Goal: Task Accomplishment & Management: Manage account settings

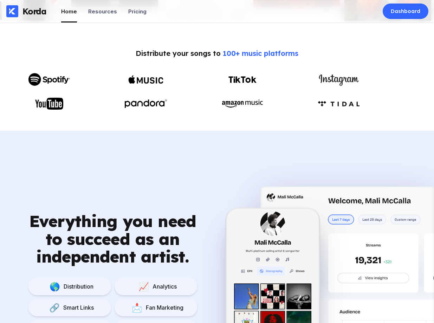
scroll to position [326, 0]
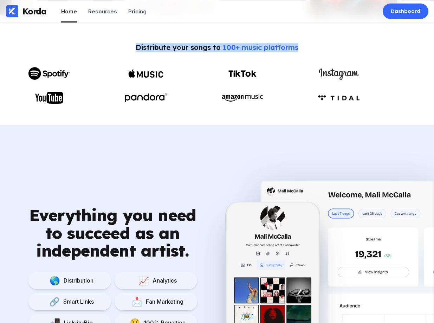
drag, startPoint x: 137, startPoint y: 46, endPoint x: 303, endPoint y: 49, distance: 165.7
click at [303, 49] on div "Distribute your songs to 100+ music platforms" at bounding box center [216, 73] width 405 height 61
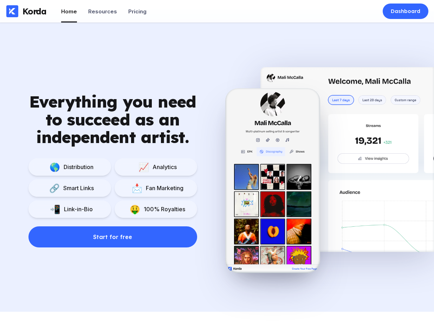
scroll to position [440, 0]
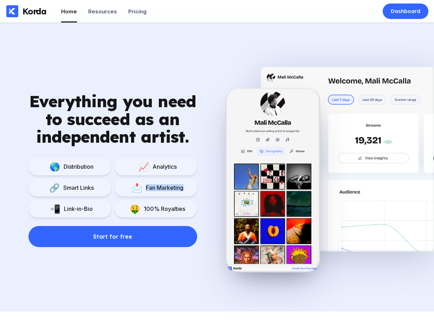
drag, startPoint x: 144, startPoint y: 187, endPoint x: 184, endPoint y: 189, distance: 39.7
click at [184, 189] on div "📩 Fan Marketing" at bounding box center [155, 188] width 82 height 18
drag, startPoint x: 92, startPoint y: 209, endPoint x: 50, endPoint y: 209, distance: 41.4
click at [50, 209] on div "📲 Link-in-Bio" at bounding box center [69, 209] width 82 height 18
click at [145, 205] on div "100% Royalties" at bounding box center [162, 208] width 45 height 7
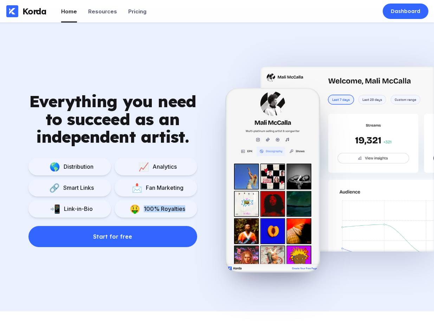
drag, startPoint x: 144, startPoint y: 209, endPoint x: 205, endPoint y: 209, distance: 61.4
click at [205, 209] on div "Everything you need to succeed as an independent artist. 🌎 Distribution 📈 Analy…" at bounding box center [112, 169] width 225 height 154
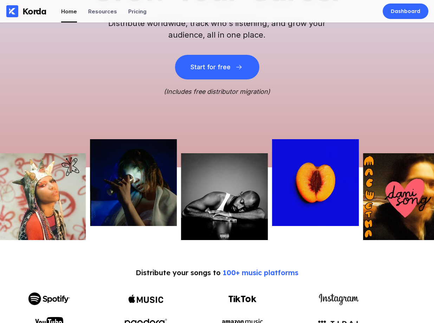
scroll to position [0, 0]
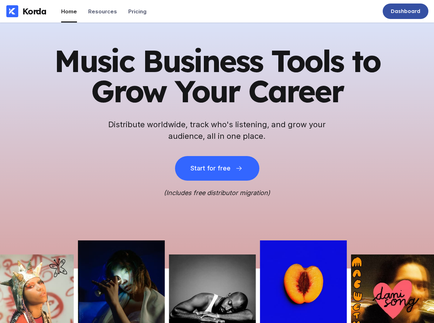
click at [405, 9] on div "Dashboard" at bounding box center [404, 11] width 29 height 7
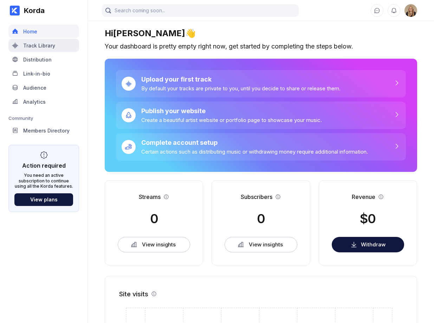
click at [59, 43] on div "Track Library" at bounding box center [43, 45] width 71 height 13
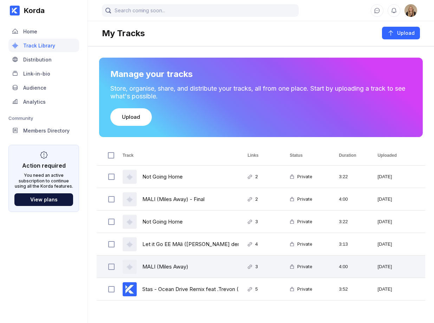
click at [194, 261] on div "MALI (Miles Away)" at bounding box center [176, 266] width 125 height 22
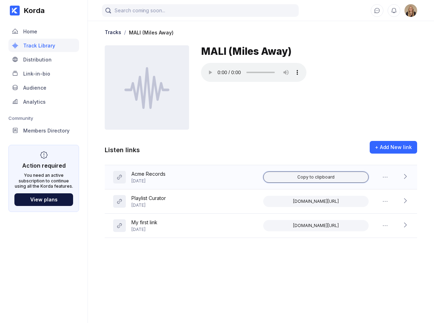
click at [321, 174] on div "Copy to clipboard" at bounding box center [315, 177] width 37 height 6
click at [407, 177] on icon at bounding box center [404, 176] width 7 height 7
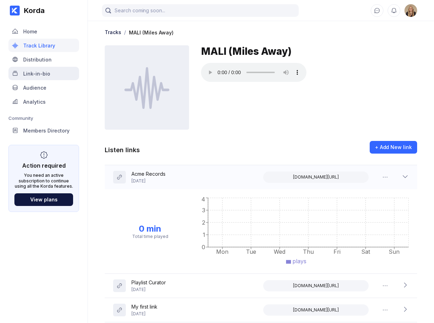
click at [50, 75] on div "Link-in-bio" at bounding box center [43, 73] width 71 height 13
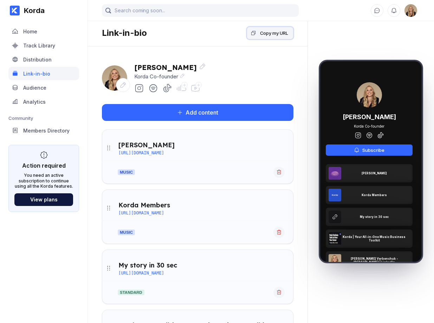
click at [272, 34] on div "Copy my URL" at bounding box center [274, 32] width 28 height 7
click at [50, 62] on div "Distribution" at bounding box center [43, 59] width 71 height 13
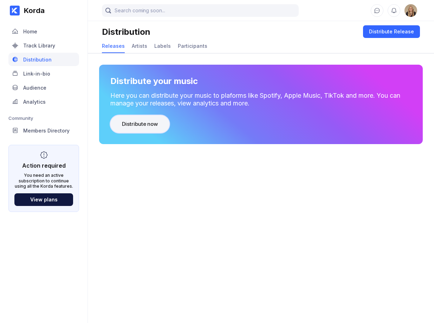
click at [140, 122] on div "Distribute now" at bounding box center [140, 123] width 36 height 7
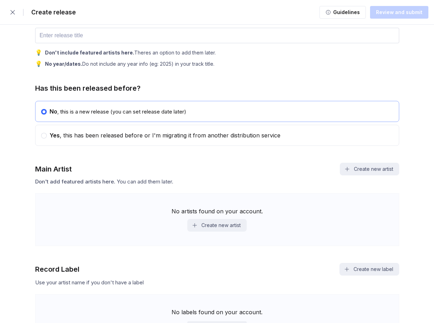
scroll to position [284, 0]
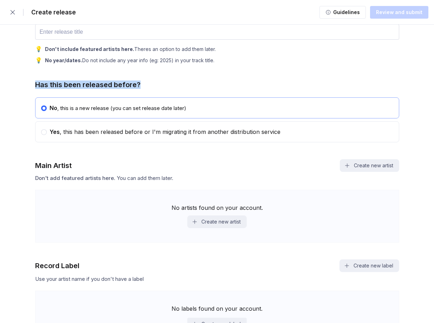
drag, startPoint x: 35, startPoint y: 87, endPoint x: 154, endPoint y: 82, distance: 118.8
click at [154, 81] on div "Has this been released before?" at bounding box center [217, 84] width 364 height 8
click at [44, 133] on circle at bounding box center [43, 132] width 3 height 3
click at [41, 129] on input "radio" at bounding box center [41, 128] width 0 height 0
radio input "false"
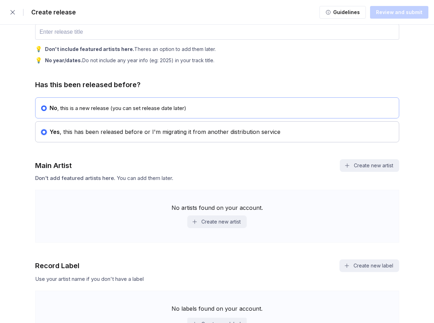
radio input "true"
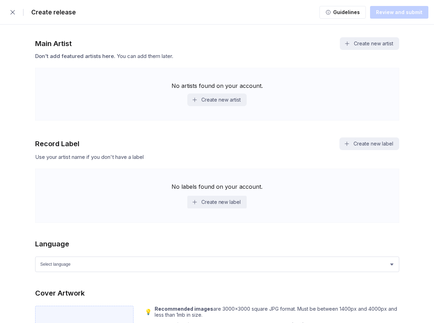
scroll to position [444, 0]
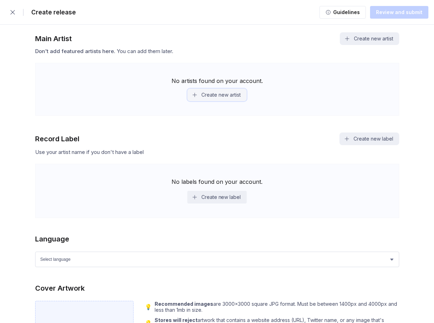
click at [237, 96] on button "Create new artist" at bounding box center [216, 94] width 59 height 13
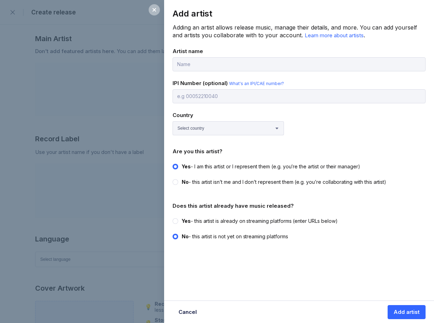
click at [178, 218] on label "Yes - this artist is already on streaming platforms (enter URLs below)" at bounding box center [296, 220] width 249 height 7
click at [173, 218] on input "Yes - this artist is already on streaming platforms (enter URLs below)" at bounding box center [172, 217] width 0 height 0
radio input "true"
radio input "false"
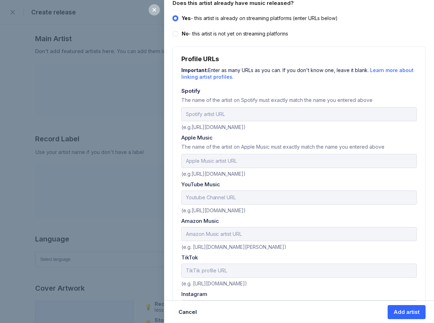
scroll to position [203, 0]
click at [157, 10] on div at bounding box center [153, 9] width 11 height 11
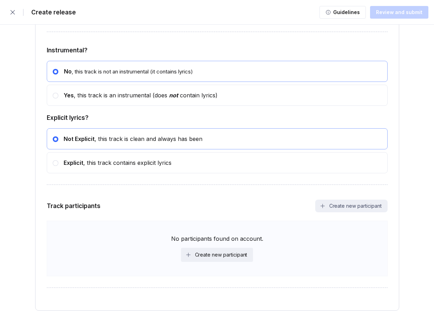
scroll to position [1272, 0]
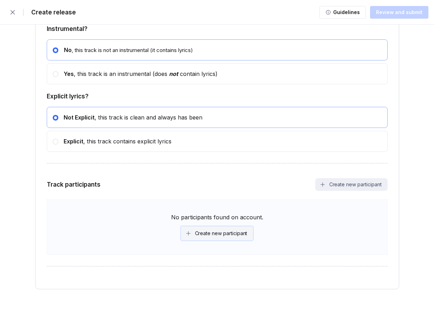
click at [187, 228] on button "Create new participant" at bounding box center [217, 233] width 72 height 14
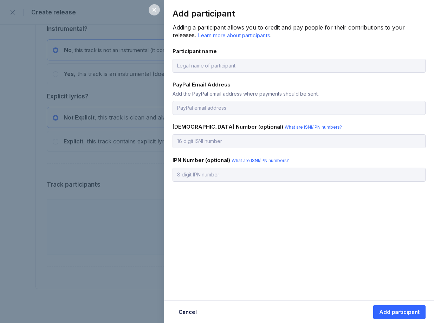
click at [152, 10] on icon at bounding box center [154, 10] width 6 height 6
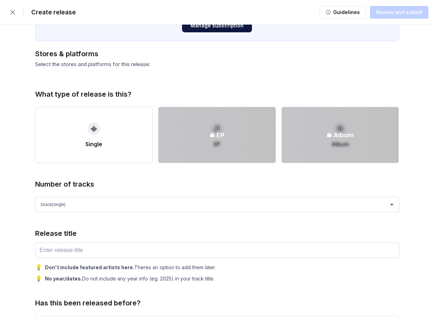
scroll to position [0, 0]
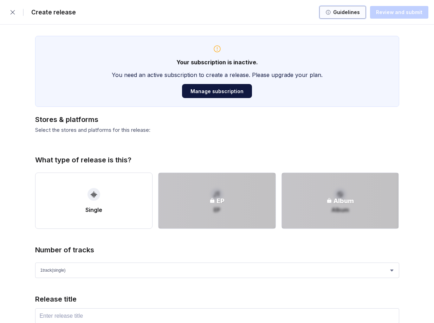
click at [336, 11] on div "Guidelines" at bounding box center [345, 12] width 29 height 7
click at [16, 12] on icon "button" at bounding box center [12, 12] width 7 height 7
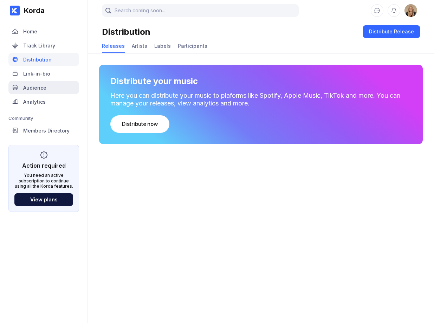
click at [49, 84] on div "Audience" at bounding box center [43, 87] width 71 height 13
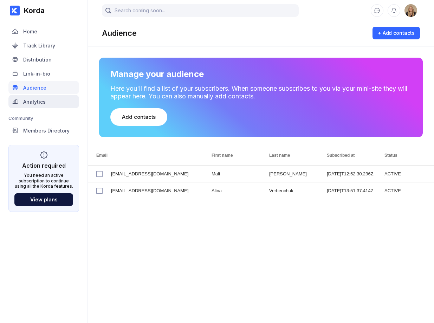
click at [67, 99] on div "Analytics" at bounding box center [43, 101] width 71 height 13
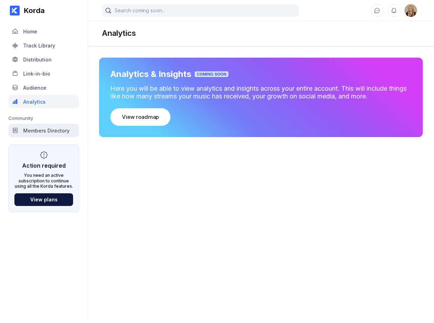
click at [69, 129] on div "Members Directory" at bounding box center [43, 130] width 71 height 13
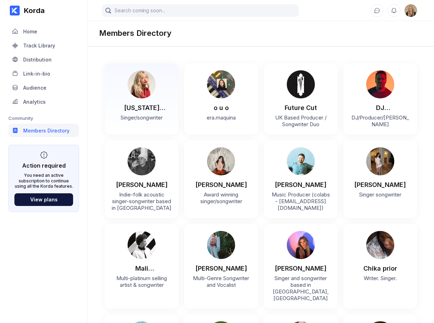
click at [166, 100] on div "Georgia Alexandra" at bounding box center [142, 104] width 60 height 13
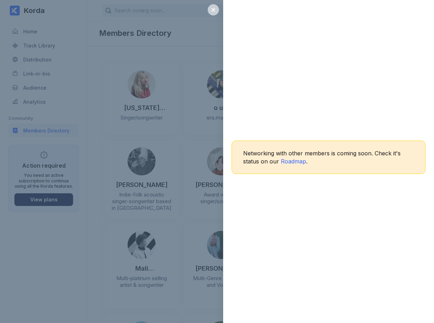
click at [210, 9] on icon at bounding box center [213, 10] width 6 height 6
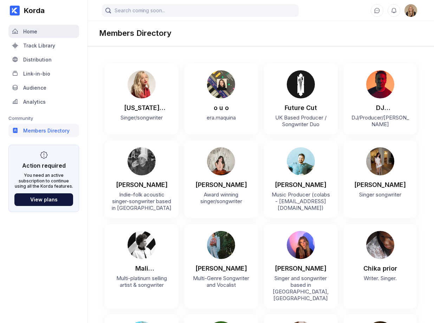
click at [32, 26] on div "Home" at bounding box center [43, 31] width 71 height 13
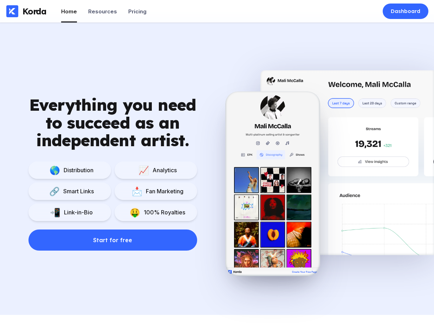
scroll to position [434, 0]
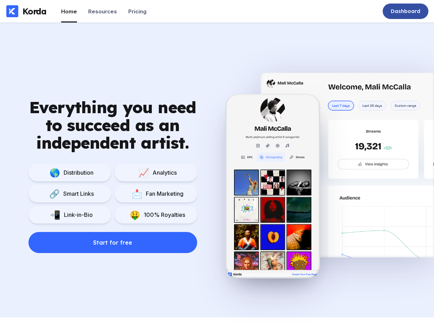
click at [395, 15] on div "Dashboard" at bounding box center [405, 11] width 46 height 15
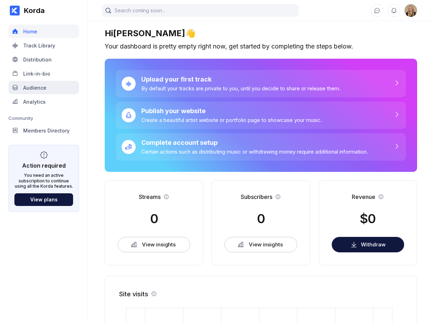
click at [43, 88] on div "Audience" at bounding box center [34, 88] width 23 height 6
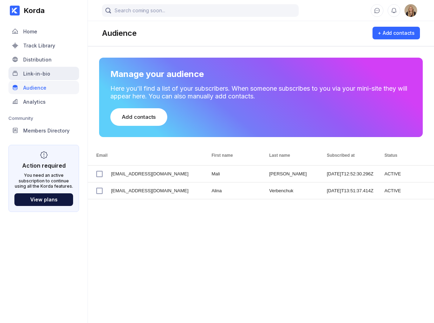
click at [44, 67] on div "Link-in-bio" at bounding box center [43, 73] width 71 height 13
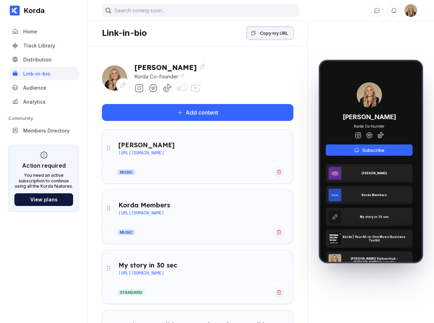
click at [270, 36] on div "Copy my URL" at bounding box center [274, 32] width 28 height 7
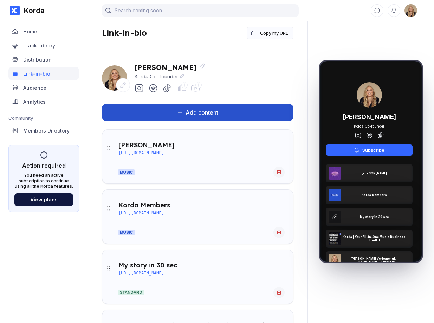
click at [226, 110] on button "Add content" at bounding box center [197, 112] width 191 height 17
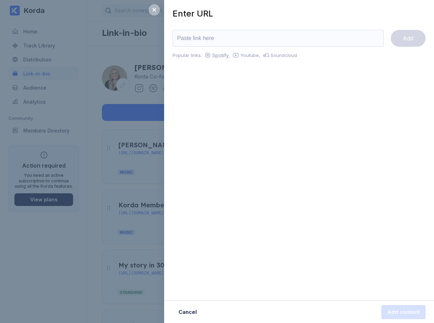
click at [224, 40] on input "url" at bounding box center [277, 38] width 211 height 17
click at [153, 8] on icon at bounding box center [154, 10] width 6 height 6
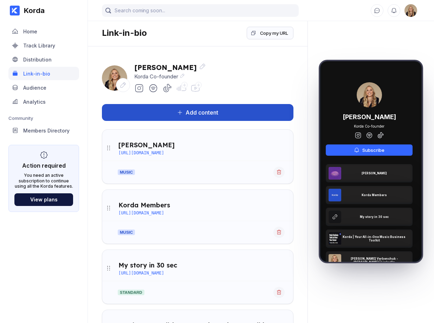
click at [200, 113] on div "Add content" at bounding box center [200, 112] width 35 height 7
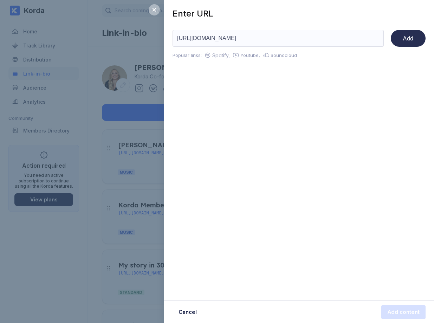
type input "https://open.spotify.com/playlist/0RVD3b0TMRpODPAcL0ROhQ"
click at [414, 41] on button "Add" at bounding box center [407, 38] width 35 height 17
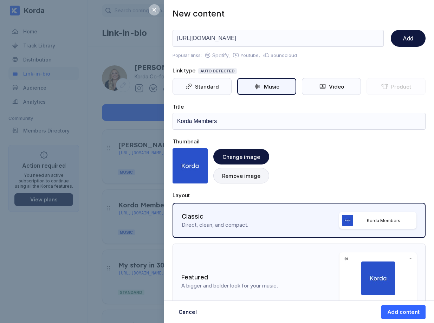
scroll to position [24, 0]
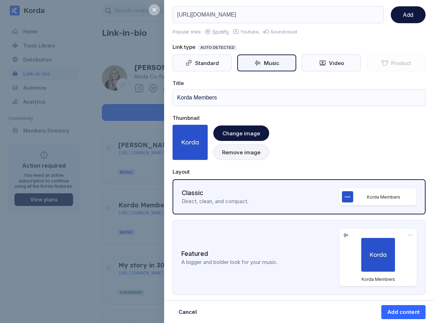
click at [285, 236] on div "Featured A bigger and bolder look for your music. Korda Members" at bounding box center [298, 257] width 253 height 75
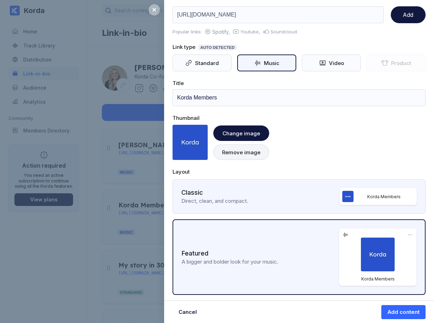
click at [282, 199] on div "Direct, clean, and compact." at bounding box center [260, 200] width 158 height 7
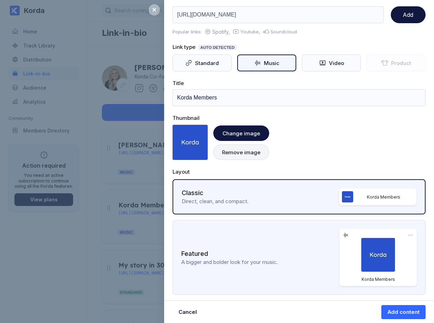
click at [292, 243] on div "Featured A bigger and bolder look for your music. Korda Members" at bounding box center [298, 257] width 253 height 75
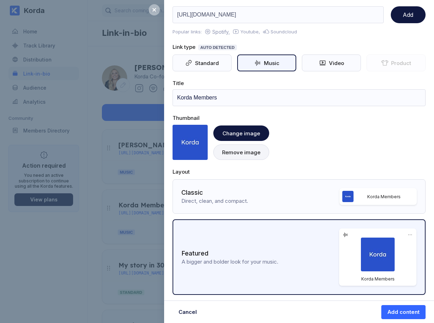
scroll to position [0, 0]
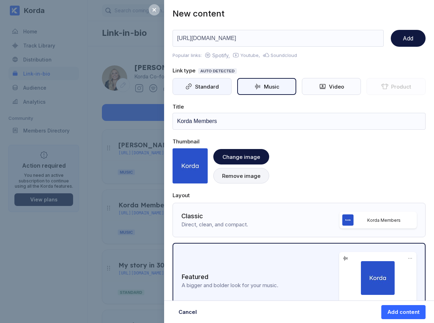
click at [213, 89] on div "Standard" at bounding box center [205, 86] width 27 height 7
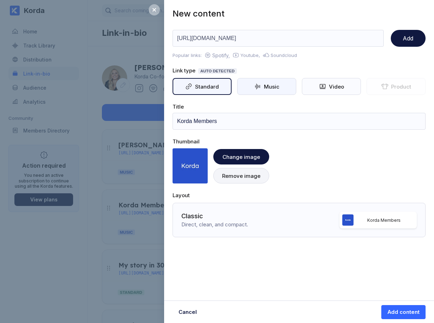
click at [250, 88] on div "Music" at bounding box center [266, 86] width 59 height 17
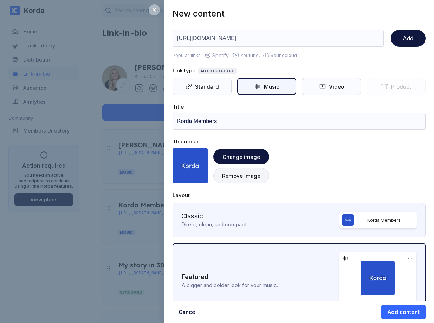
scroll to position [24, 0]
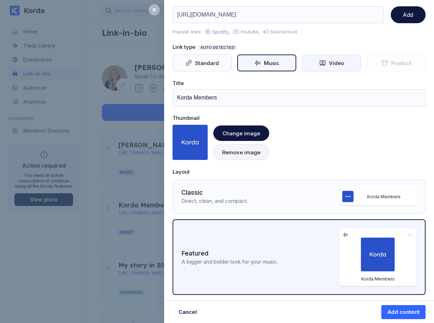
click at [323, 68] on div "Video" at bounding box center [331, 62] width 59 height 17
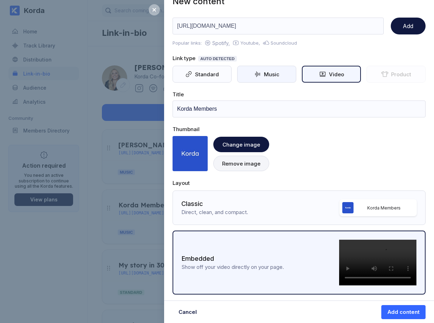
click at [268, 74] on div "Music" at bounding box center [270, 74] width 18 height 7
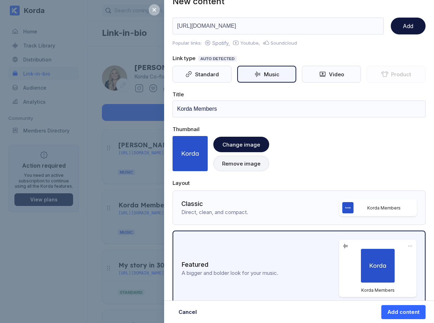
scroll to position [24, 0]
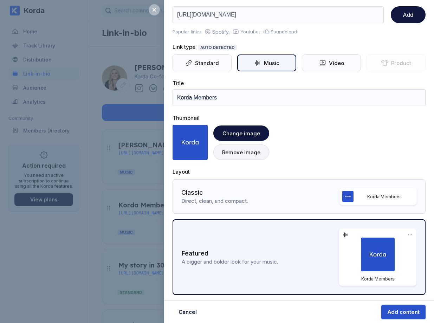
click at [398, 314] on div "Add content" at bounding box center [403, 311] width 32 height 7
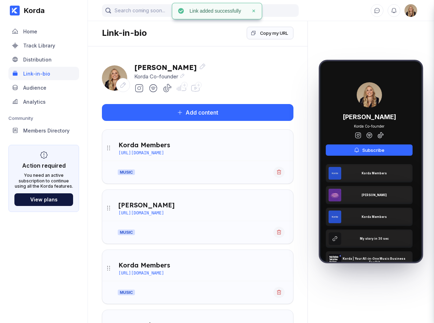
scroll to position [0, 0]
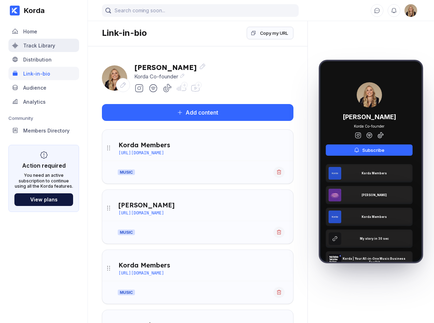
click at [47, 49] on div "Track Library" at bounding box center [43, 45] width 71 height 13
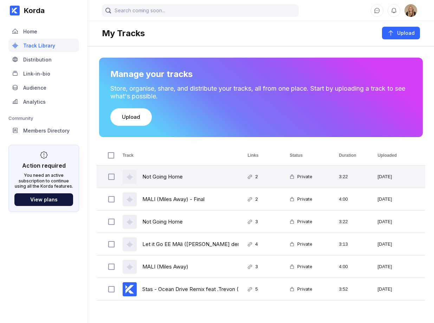
click at [166, 178] on div "Not Going Home" at bounding box center [162, 176] width 40 height 16
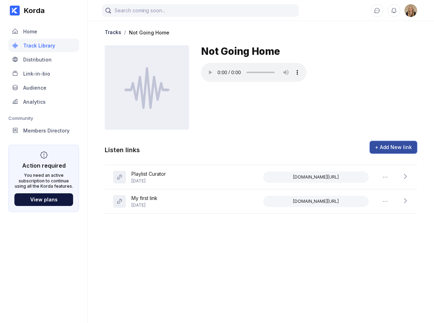
click at [392, 151] on button "+ Add New link" at bounding box center [392, 147] width 47 height 13
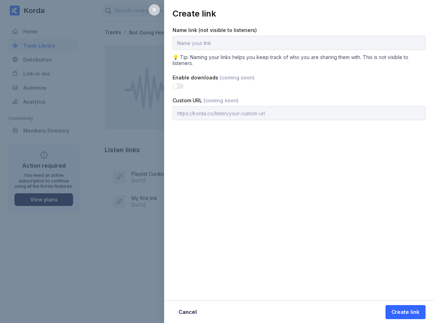
click at [155, 11] on icon at bounding box center [154, 10] width 6 height 6
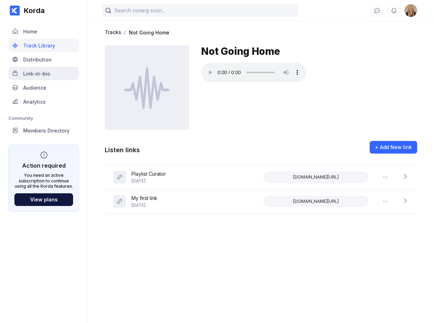
click at [53, 70] on div "Link-in-bio" at bounding box center [43, 73] width 71 height 13
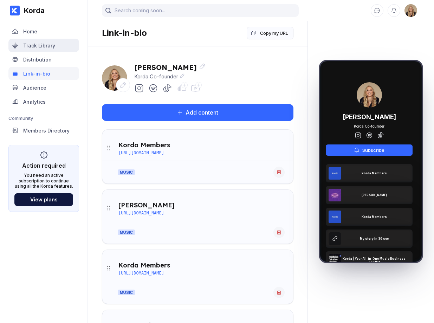
click at [41, 47] on div "Track Library" at bounding box center [39, 45] width 32 height 6
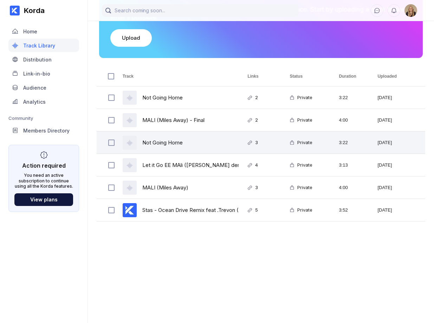
scroll to position [79, 0]
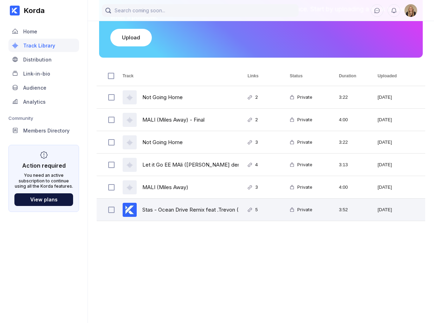
click at [164, 208] on div "Stas - Ocean Drive Remix feat .Trevon (1) HD" at bounding box center [197, 209] width 111 height 16
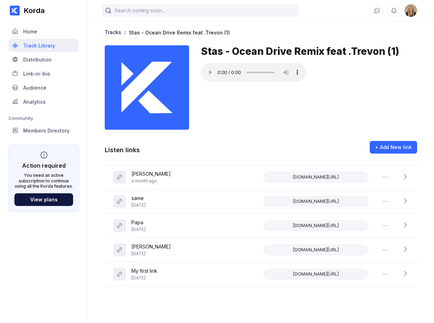
click at [45, 49] on div "Track Library" at bounding box center [43, 45] width 71 height 13
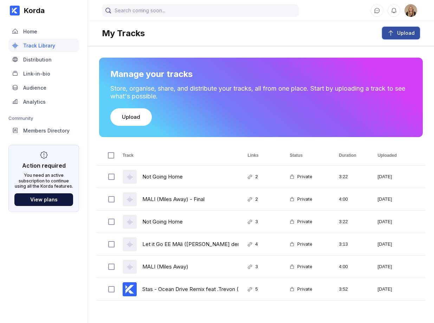
click at [411, 34] on div "Upload" at bounding box center [404, 32] width 20 height 7
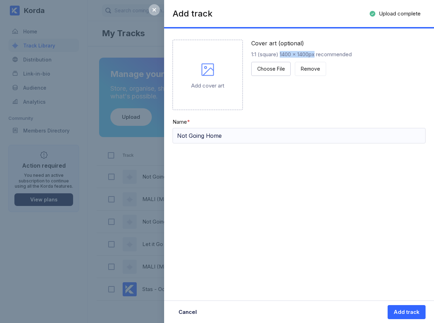
drag, startPoint x: 281, startPoint y: 54, endPoint x: 318, endPoint y: 55, distance: 36.9
click at [318, 55] on div "1:1 (square) 1400 x 1400px recommended" at bounding box center [301, 54] width 100 height 7
drag, startPoint x: 236, startPoint y: 137, endPoint x: 189, endPoint y: 126, distance: 47.9
click at [189, 126] on div "Name * Not Going Home" at bounding box center [298, 130] width 253 height 25
click at [339, 101] on div "Cover art (optional) 1:1 (square) 1400 x 1400px recommended Choose File Remove" at bounding box center [301, 75] width 100 height 70
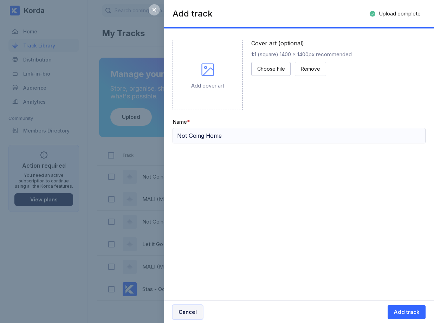
click at [184, 315] on div "Cancel" at bounding box center [187, 311] width 18 height 7
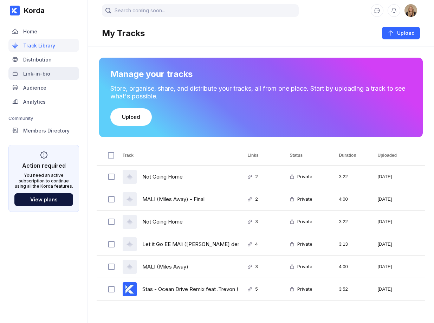
click at [57, 73] on div "Link-in-bio" at bounding box center [43, 73] width 71 height 13
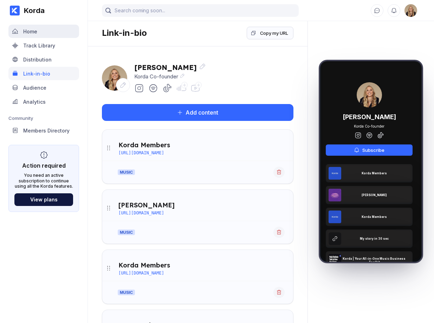
click at [48, 29] on div "Home" at bounding box center [43, 31] width 71 height 13
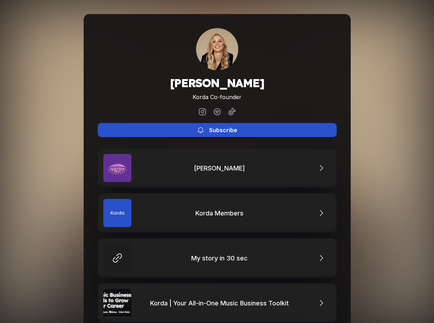
click at [228, 129] on div "Subscribe" at bounding box center [223, 129] width 28 height 7
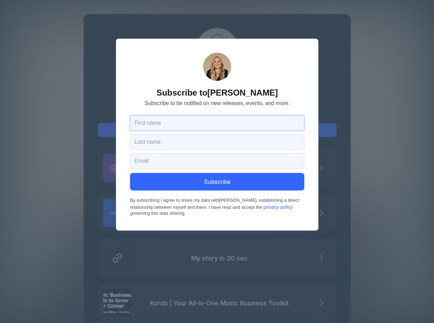
click at [228, 129] on input "text" at bounding box center [217, 122] width 174 height 15
click at [255, 100] on span "Subscribe to be notified on new releases, events, and more." at bounding box center [216, 103] width 145 height 7
click at [322, 75] on div "Subscribe to [PERSON_NAME] Subscribe to be notified on new releases, events, an…" at bounding box center [217, 161] width 434 height 323
